Goal: Task Accomplishment & Management: Use online tool/utility

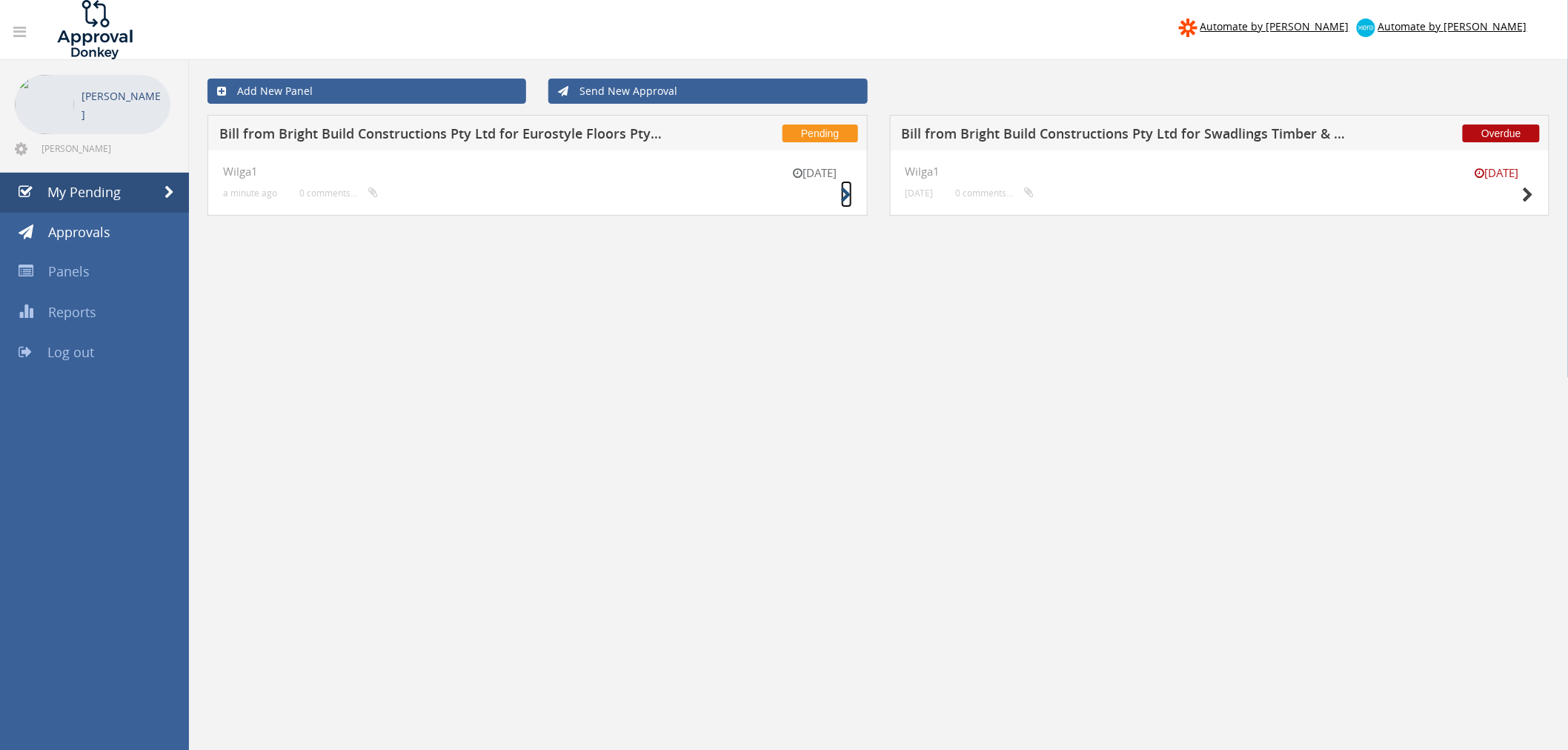
click at [846, 197] on icon at bounding box center [846, 195] width 11 height 16
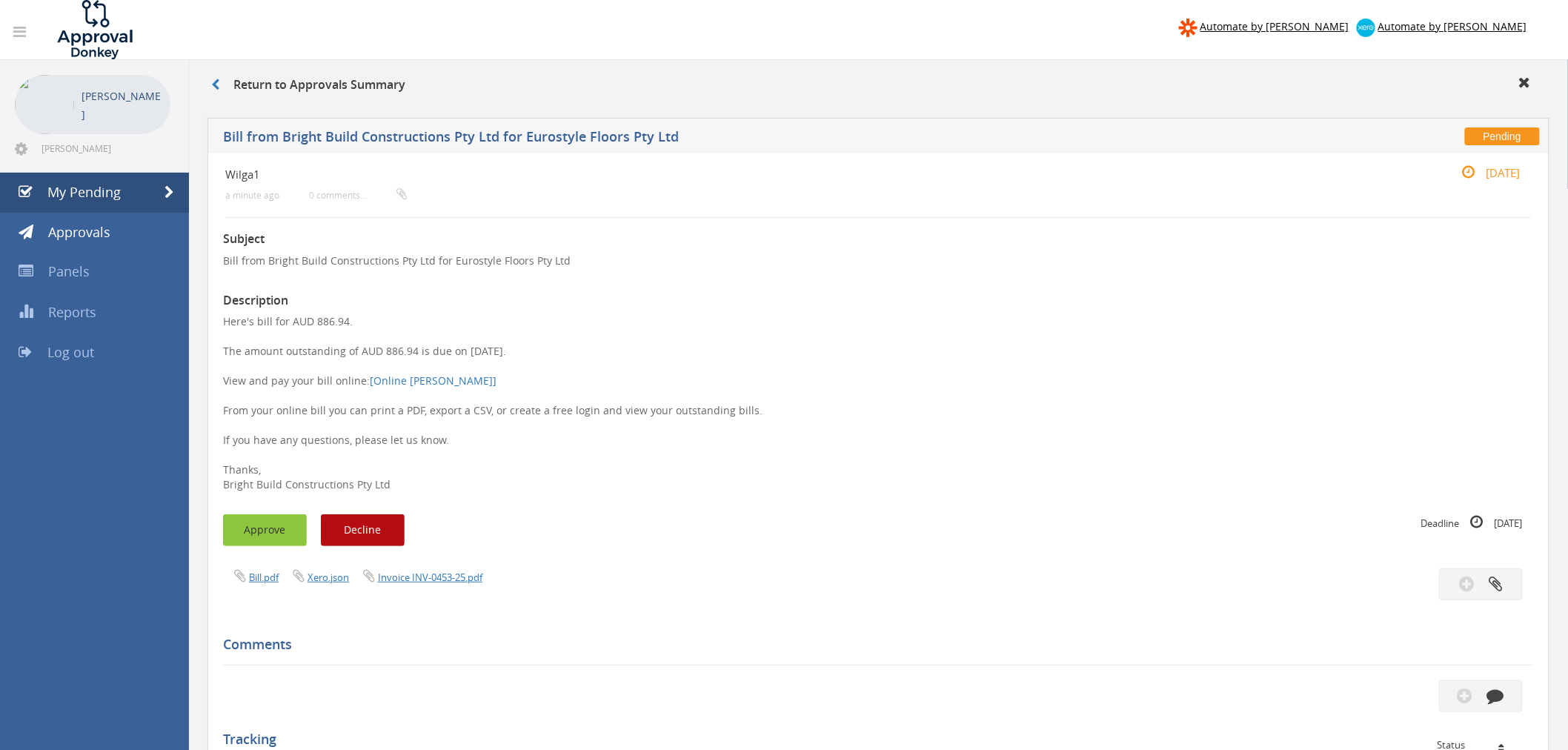
click at [262, 536] on button "Approve" at bounding box center [265, 530] width 84 height 32
